Goal: Information Seeking & Learning: Learn about a topic

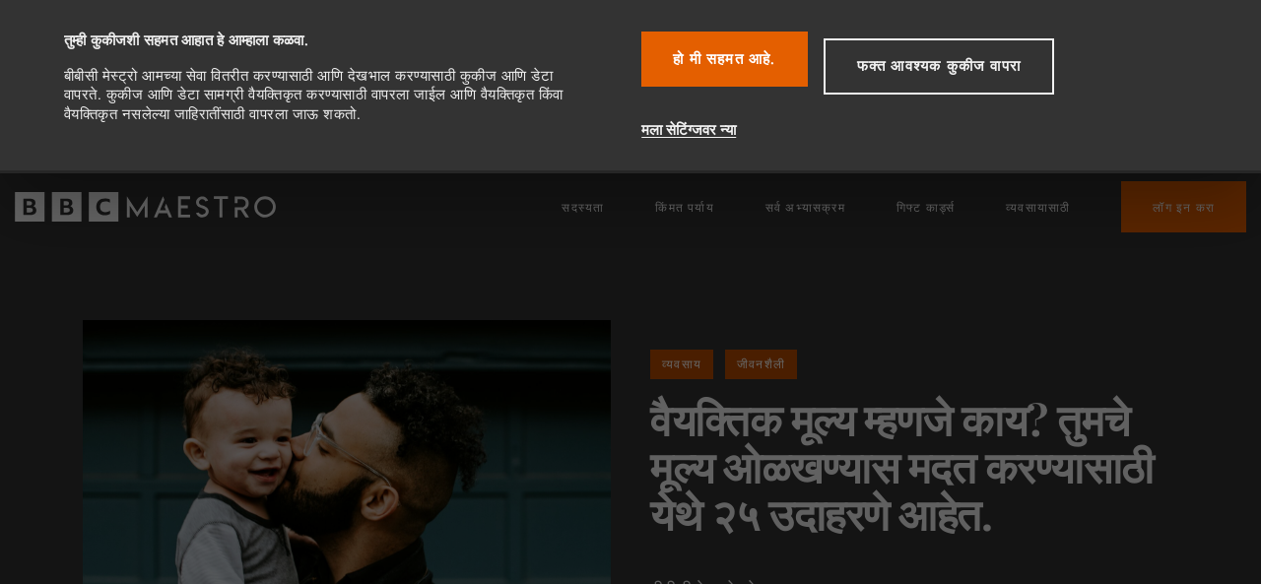
click at [1087, 284] on div "व्यवसाय जीवनशैली वैयक्तिक मूल्य म्हणजे काय? तुमचे मूल्य ओळखण्यास मदत करण्यासाठी…" at bounding box center [630, 523] width 1261 height 564
click at [457, 298] on div "व्यवसाय जीवनशैली वैयक्तिक मूल्य म्हणजे काय? तुमचे मूल्य ओळखण्यास मदत करण्यासाठी…" at bounding box center [630, 523] width 1261 height 564
click at [468, 279] on div "व्यवसाय जीवनशैली वैयक्तिक मूल्य म्हणजे काय? तुमचे मूल्य ओळखण्यास मदत करण्यासाठी…" at bounding box center [630, 523] width 1261 height 564
click at [905, 64] on font "फक्त आवश्यक कुकीज वापरा" at bounding box center [939, 66] width 164 height 18
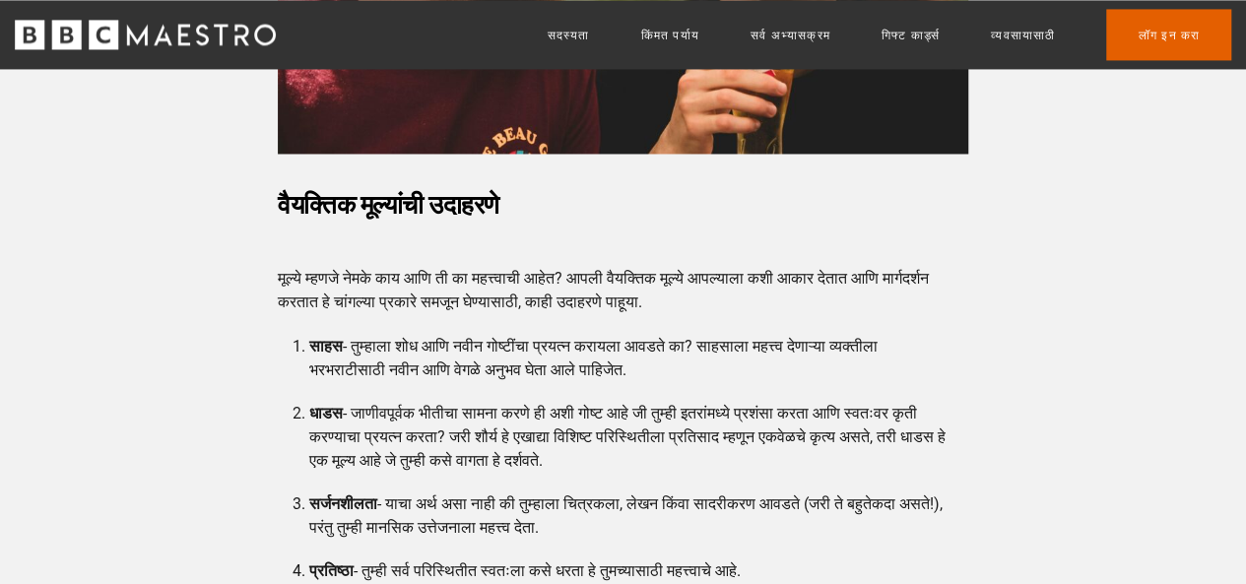
scroll to position [1675, 0]
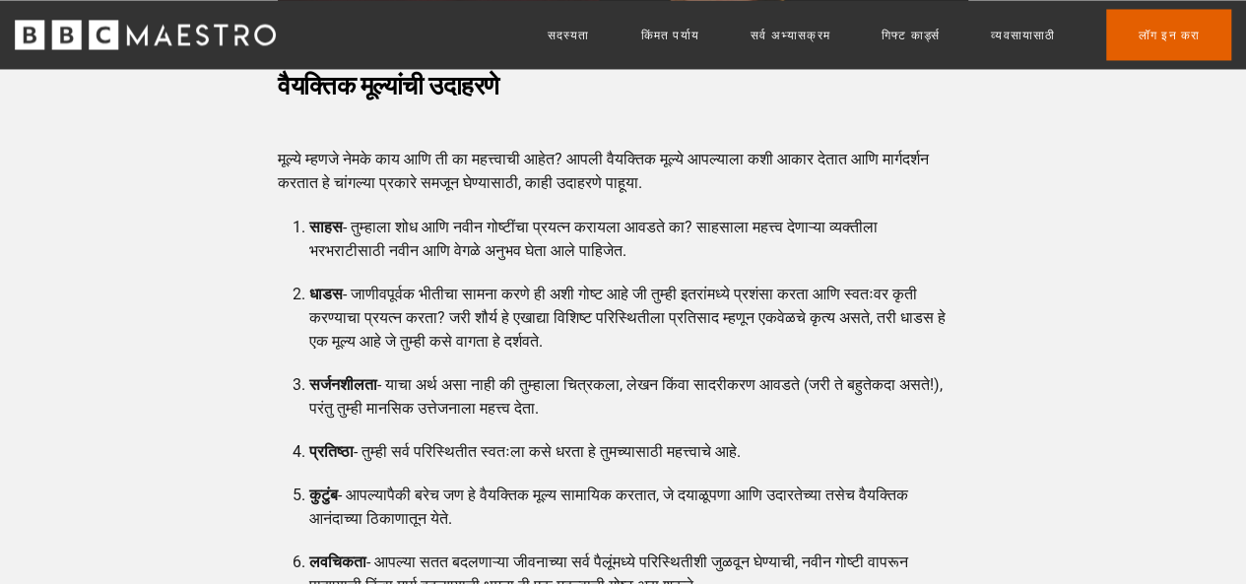
drag, startPoint x: 30, startPoint y: 309, endPoint x: 554, endPoint y: 317, distance: 524.1
click at [554, 317] on font "- जाणीवपूर्वक भीतीचा सामना करणे ही अशी गोष्ट आहे जी तुम्ही इतरांमध्ये प्रशंसा क…" at bounding box center [627, 317] width 636 height 66
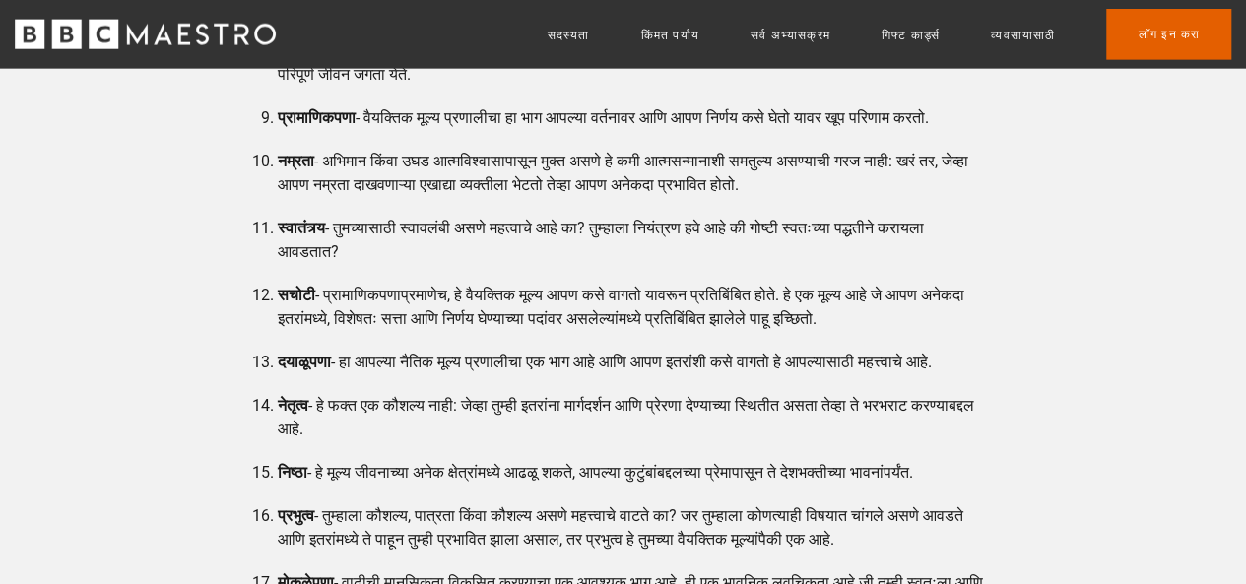
scroll to position [2364, 0]
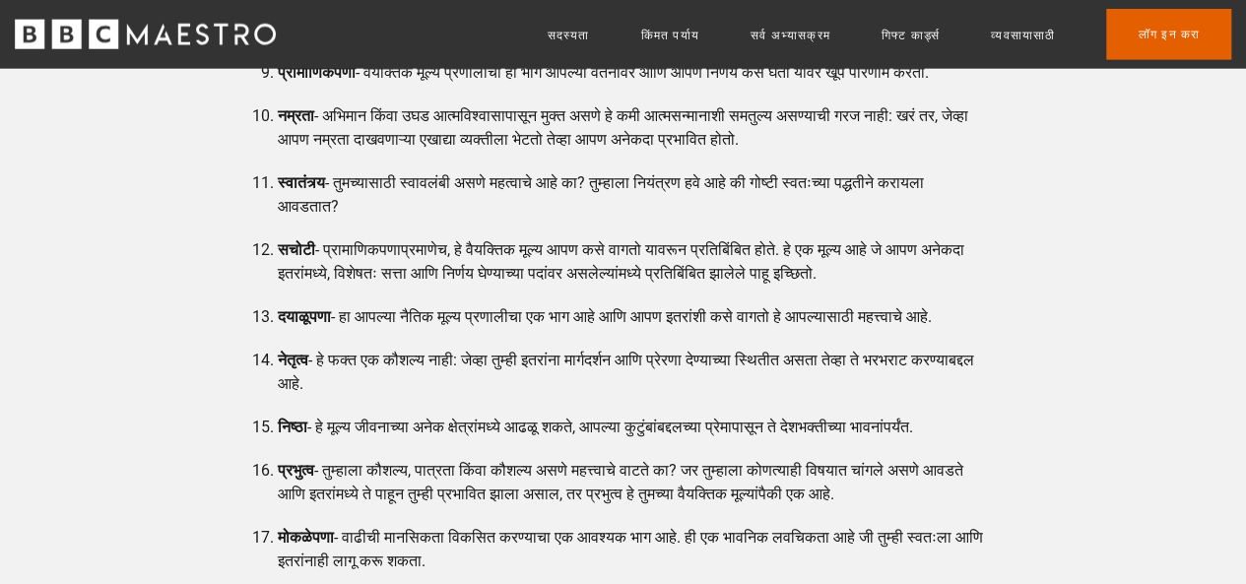
drag, startPoint x: 165, startPoint y: 302, endPoint x: 139, endPoint y: 303, distance: 26.6
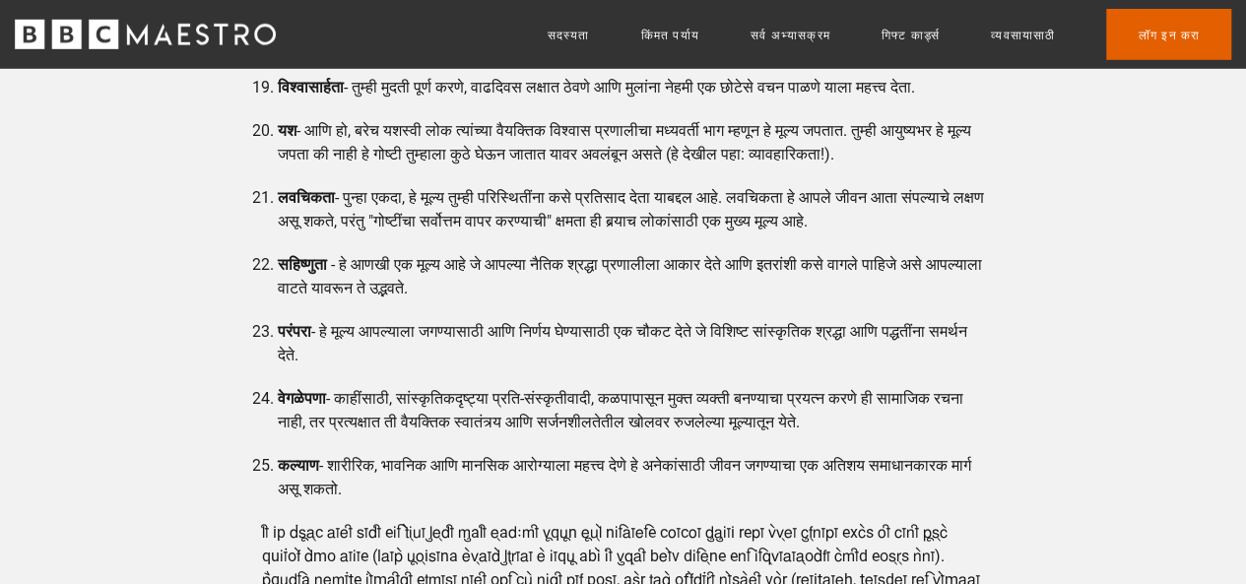
scroll to position [2955, 0]
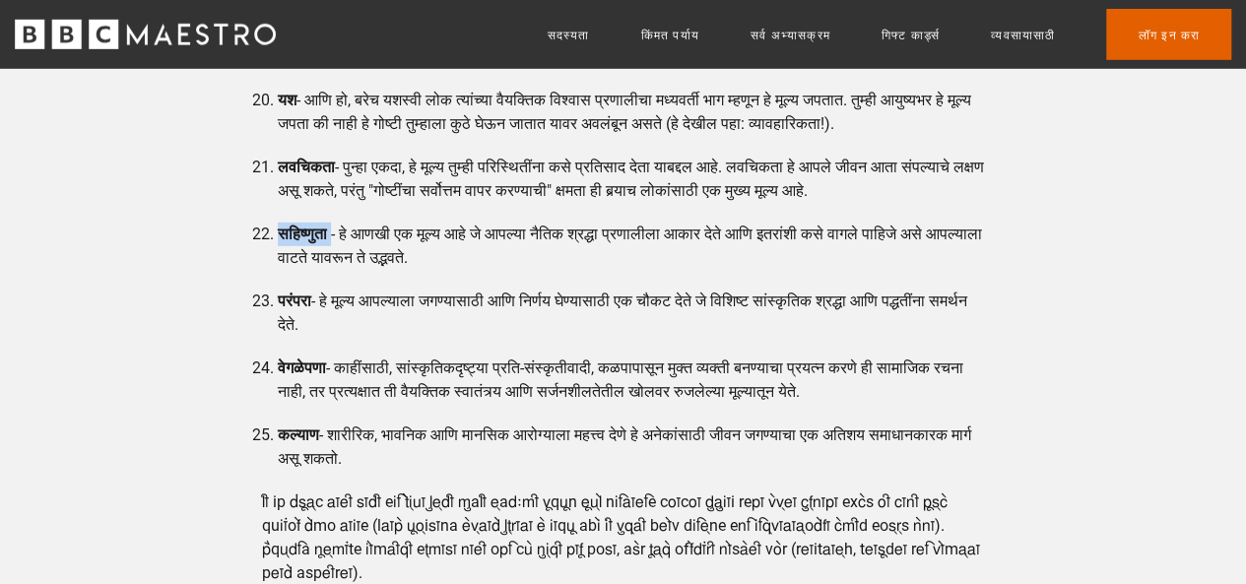
drag, startPoint x: 341, startPoint y: 444, endPoint x: 284, endPoint y: 449, distance: 57.3
click at [284, 270] on li "सहिष्णुता - हे आणखी एक मूल्य आहे जे आपल्या नैतिक श्रद्धा प्रणालीला आकार देते आण…" at bounding box center [631, 246] width 706 height 47
copy li "सहिष्णुता"
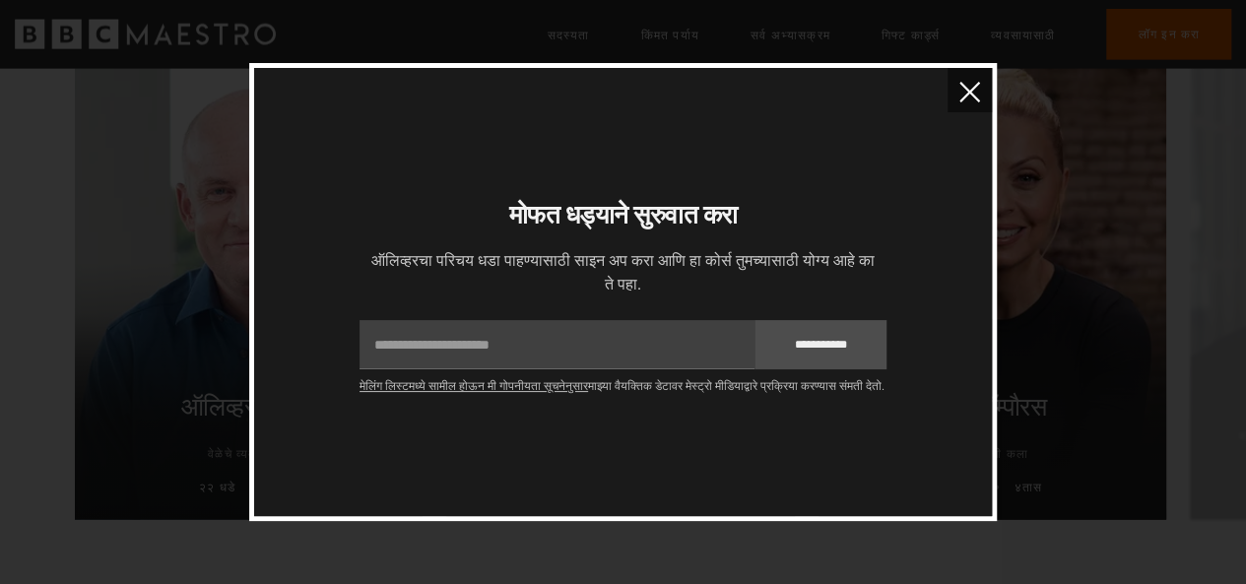
scroll to position [5184, 0]
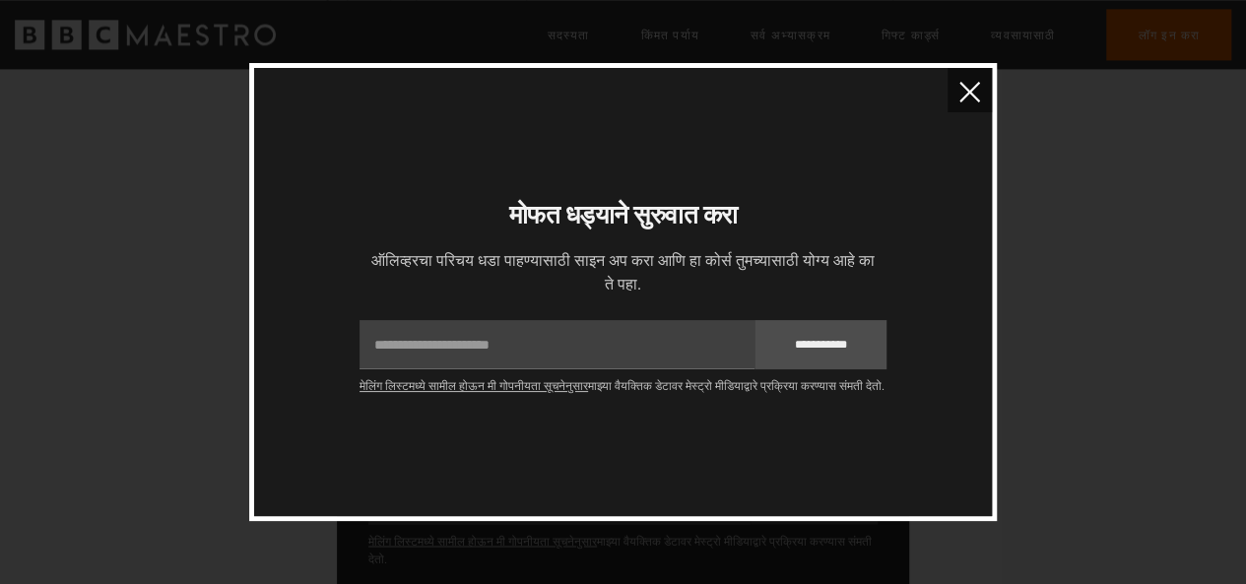
click at [971, 82] on img "बंद करा" at bounding box center [969, 92] width 21 height 21
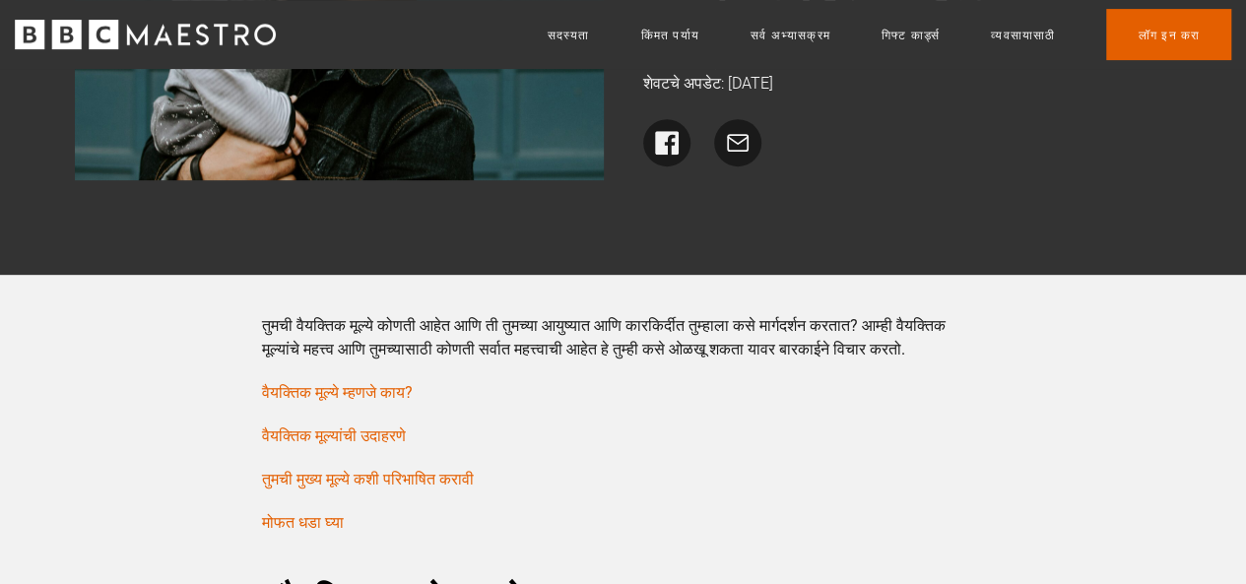
scroll to position [0, 0]
